Goal: Transaction & Acquisition: Download file/media

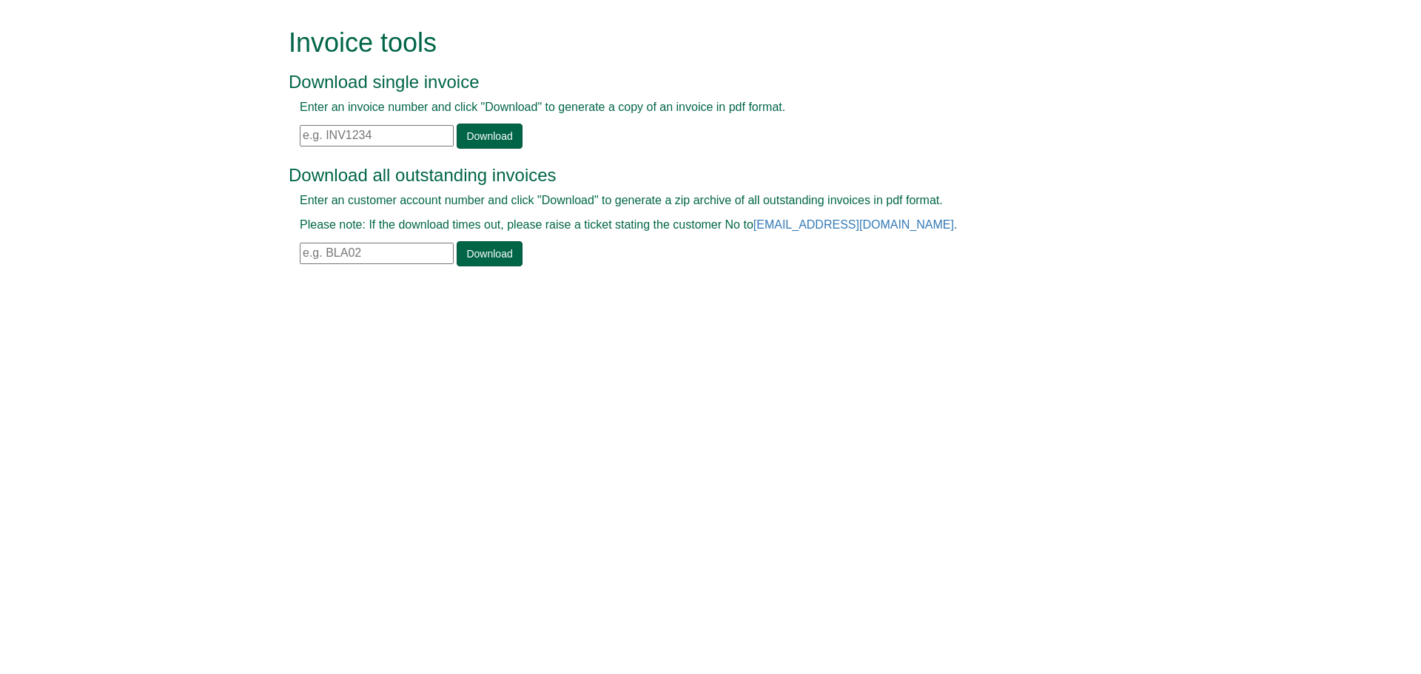
click at [322, 259] on input "text" at bounding box center [377, 253] width 154 height 21
click at [475, 252] on link "Download" at bounding box center [489, 253] width 65 height 25
click at [478, 255] on link "Download" at bounding box center [489, 253] width 65 height 25
drag, startPoint x: 348, startPoint y: 251, endPoint x: 224, endPoint y: 252, distance: 124.4
click at [224, 252] on form "Invoice tools Download single invoice Enter an invoice number and click "Downlo…" at bounding box center [710, 149] width 1421 height 298
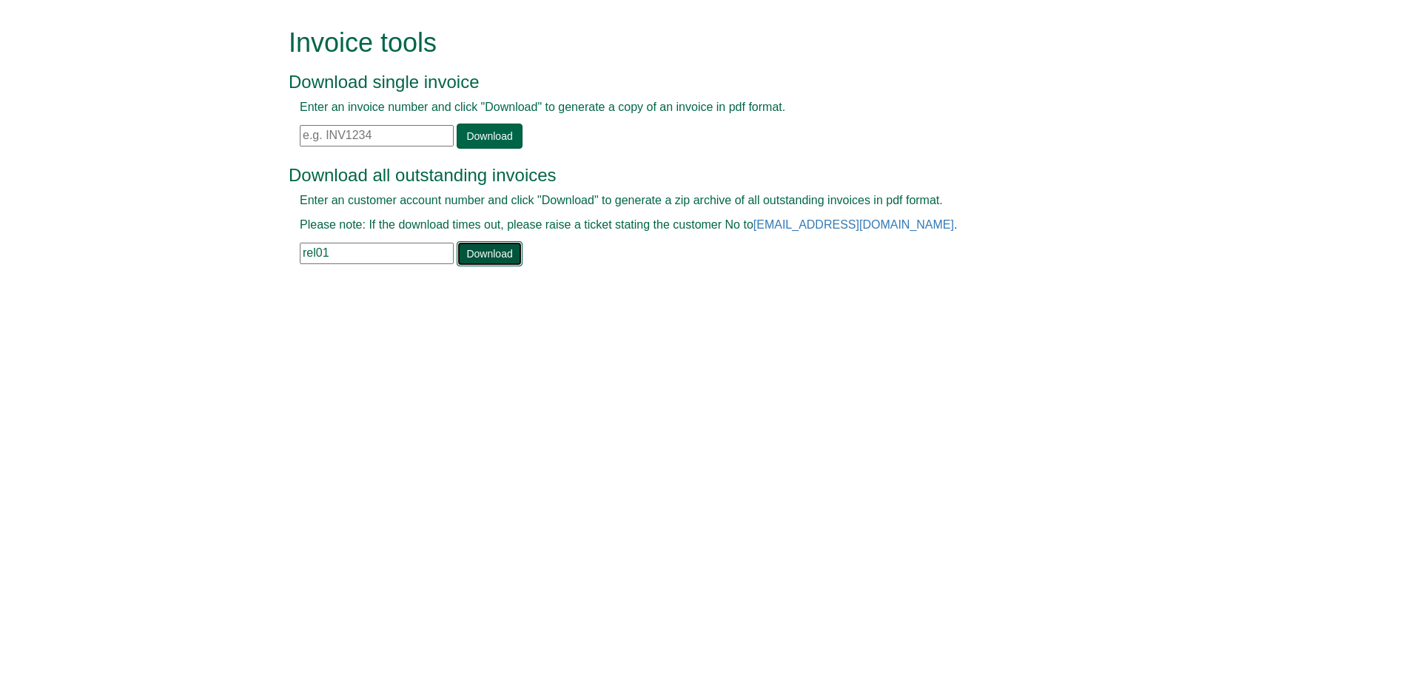
click at [503, 255] on link "Download" at bounding box center [489, 253] width 65 height 25
drag, startPoint x: 333, startPoint y: 249, endPoint x: 285, endPoint y: 248, distance: 48.1
click at [285, 248] on div "Invoice tools Download single invoice Enter an invoice number and click "Downlo…" at bounding box center [711, 149] width 866 height 298
type input "jes43"
click at [501, 254] on link "Download" at bounding box center [489, 253] width 65 height 25
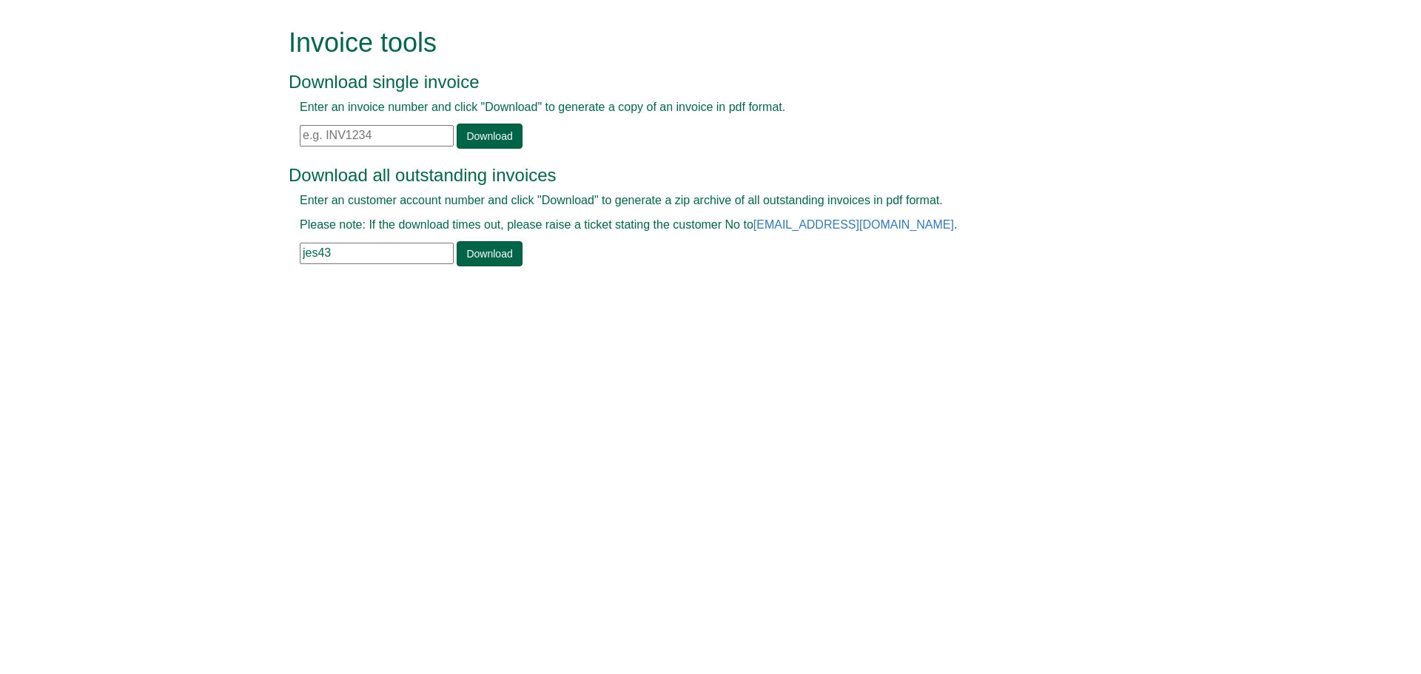
drag, startPoint x: 382, startPoint y: 133, endPoint x: 222, endPoint y: 139, distance: 160.0
click at [222, 139] on form "Invoice tools Download single invoice Enter an invoice number and click "Downlo…" at bounding box center [710, 149] width 1421 height 298
paste input "INV1369579"
click at [480, 133] on link "Download" at bounding box center [489, 136] width 65 height 25
drag, startPoint x: 377, startPoint y: 142, endPoint x: 378, endPoint y: 134, distance: 8.2
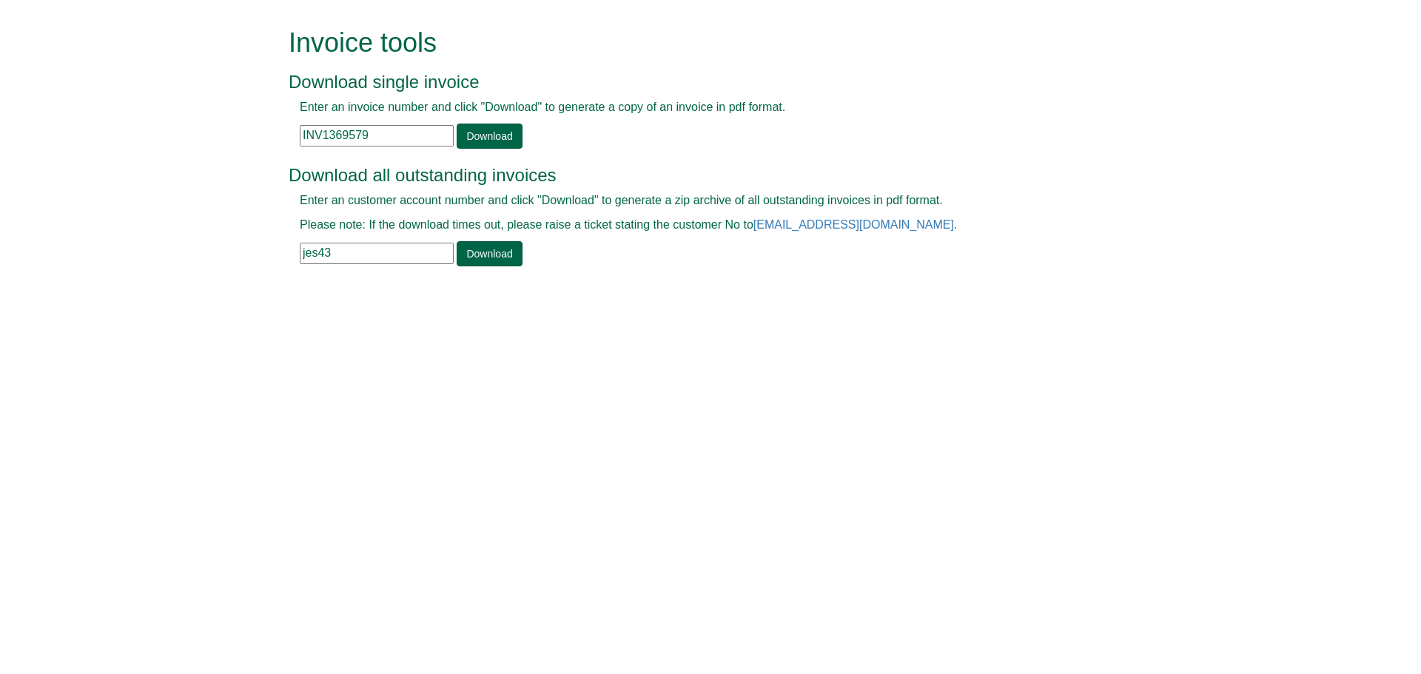
click at [377, 140] on input "INV1369579" at bounding box center [377, 135] width 154 height 21
drag, startPoint x: 378, startPoint y: 134, endPoint x: 278, endPoint y: 134, distance: 99.2
click at [278, 134] on div "Invoice tools Download single invoice Enter an invoice number and click "Downlo…" at bounding box center [711, 149] width 866 height 298
paste input "99641"
type input "INV1399641"
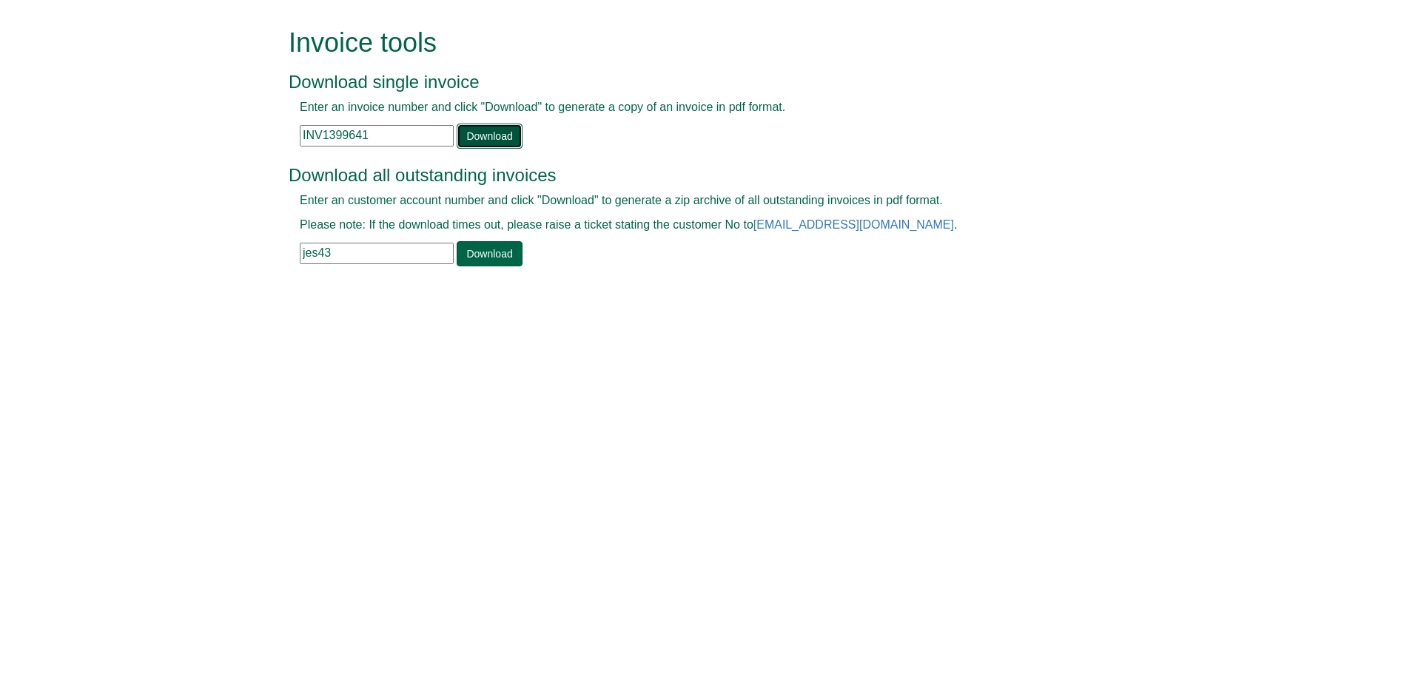
click at [482, 127] on link "Download" at bounding box center [489, 136] width 65 height 25
drag, startPoint x: 355, startPoint y: 255, endPoint x: 186, endPoint y: 255, distance: 169.5
click at [186, 255] on form "Invoice tools Download single invoice Enter an invoice number and click "Downlo…" at bounding box center [710, 149] width 1421 height 298
type input "hano001"
click at [497, 255] on link "Download" at bounding box center [489, 253] width 65 height 25
